Goal: Information Seeking & Learning: Understand process/instructions

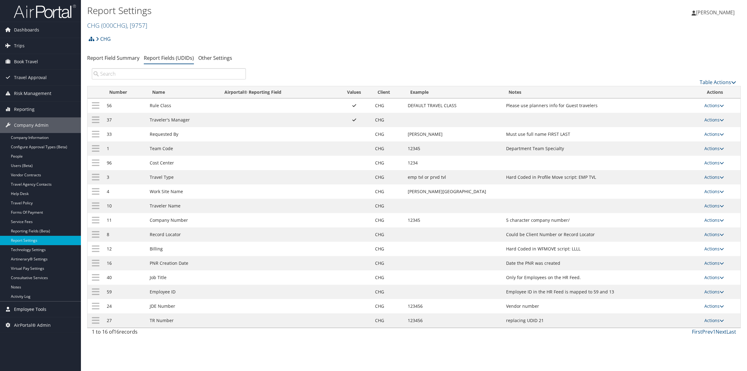
click at [29, 310] on span "Employee Tools" at bounding box center [30, 309] width 32 height 16
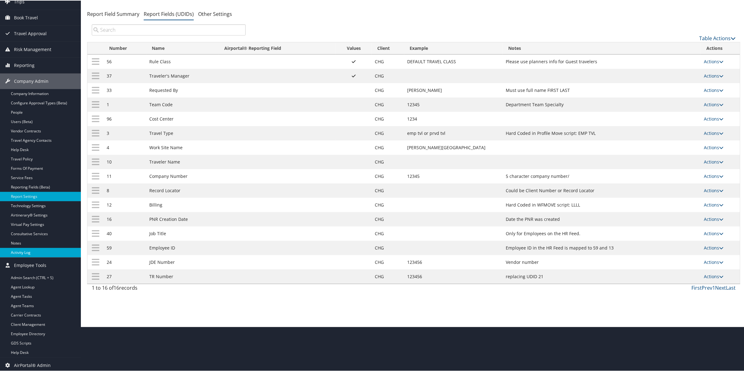
scroll to position [47, 0]
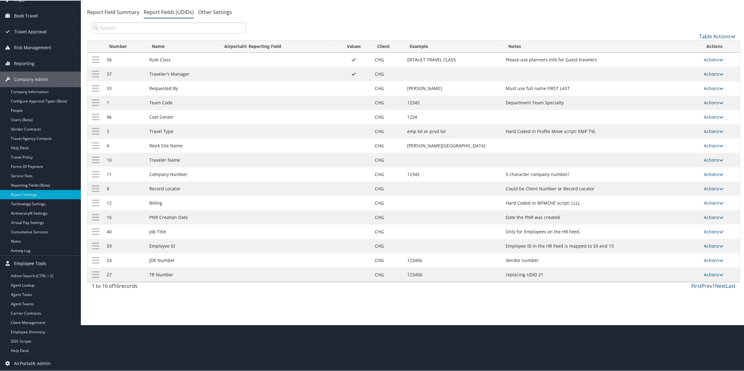
click at [36, 261] on span "Employee Tools" at bounding box center [30, 263] width 32 height 16
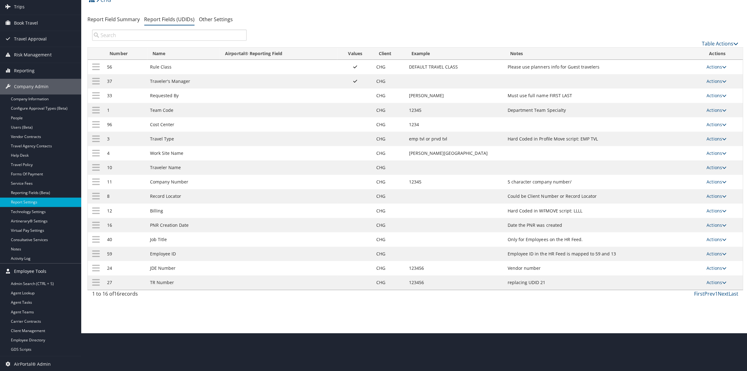
scroll to position [0, 0]
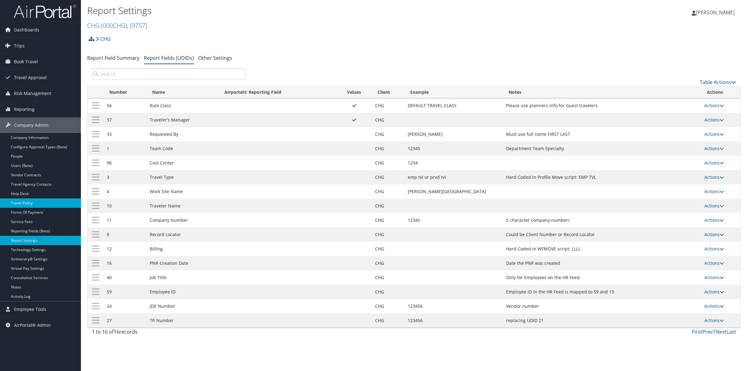
click at [30, 205] on link "Travel Policy" at bounding box center [40, 202] width 81 height 9
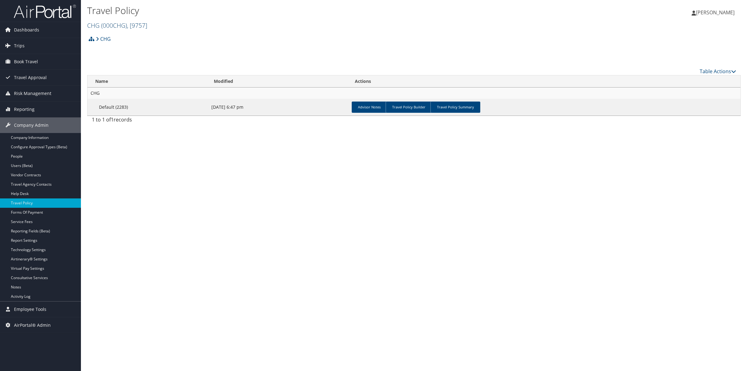
click at [116, 26] on span "( 000CHG )" at bounding box center [114, 25] width 26 height 8
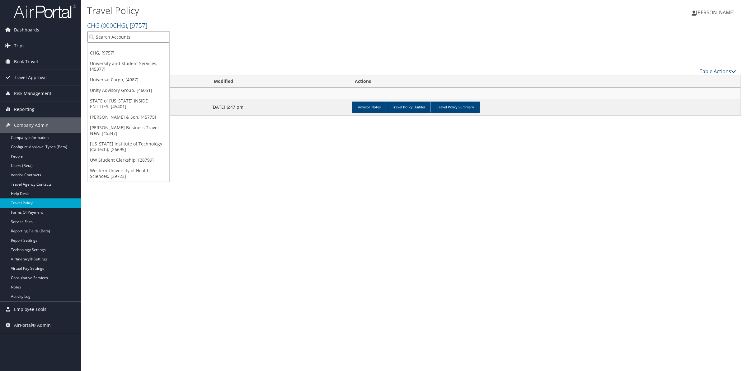
click at [112, 38] on input "search" at bounding box center [128, 37] width 82 height 12
type input "nice"
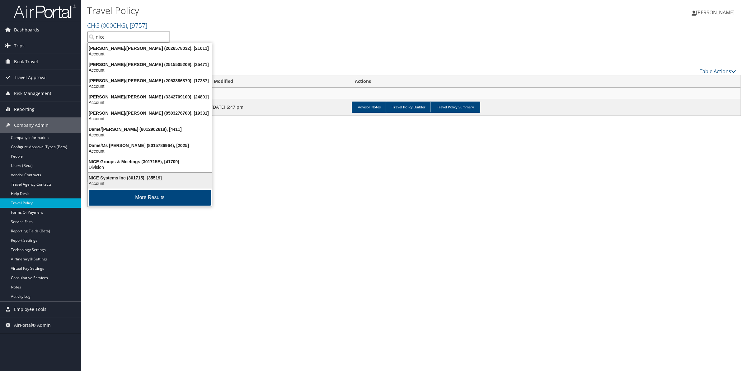
click at [116, 181] on div "Account" at bounding box center [150, 183] width 132 height 6
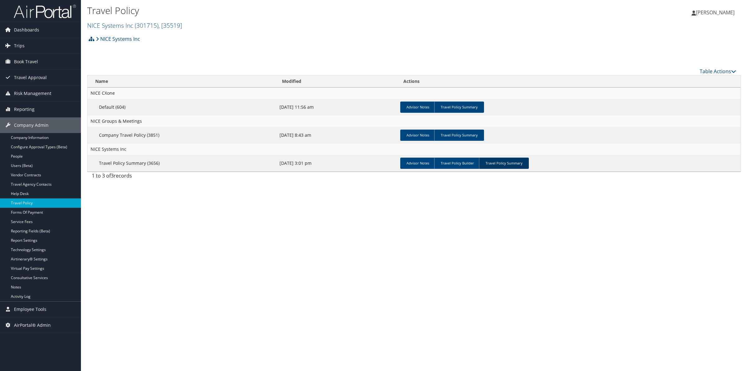
click at [501, 163] on link "Travel Policy Summary" at bounding box center [504, 162] width 50 height 11
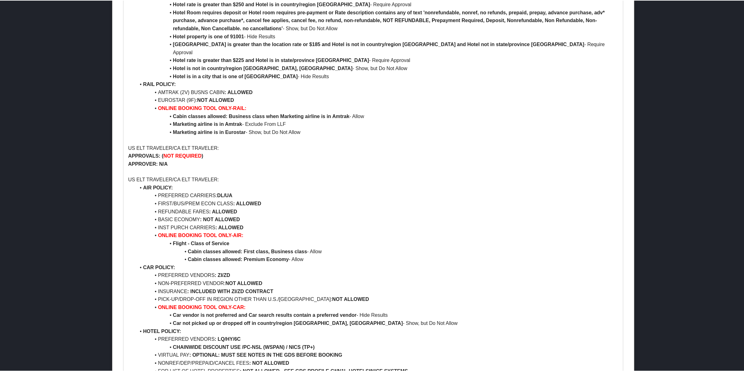
scroll to position [570, 0]
